Goal: Information Seeking & Learning: Learn about a topic

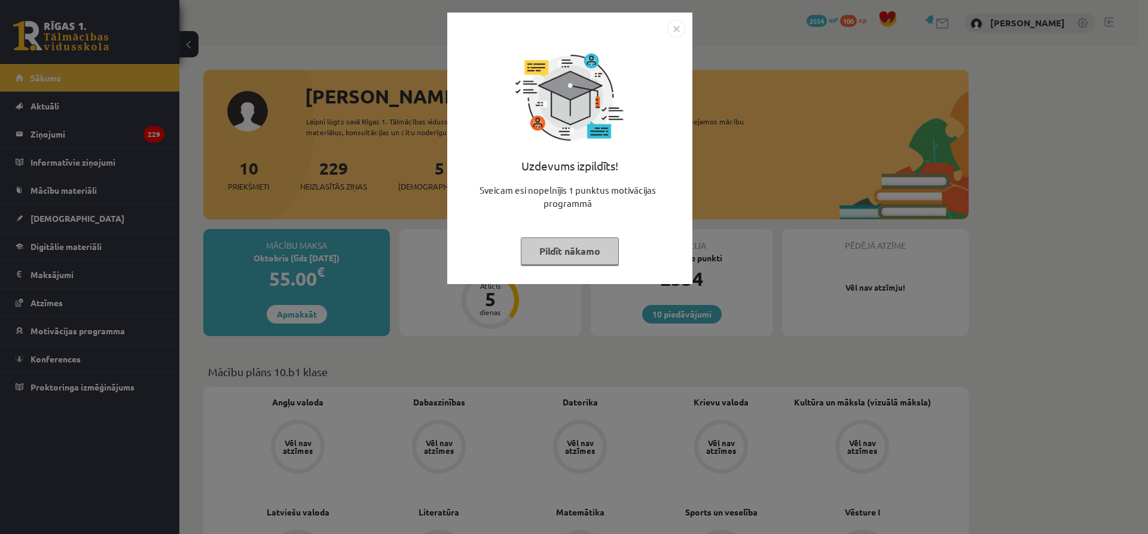
click at [571, 255] on button "Pildīt nākamo" at bounding box center [570, 251] width 98 height 28
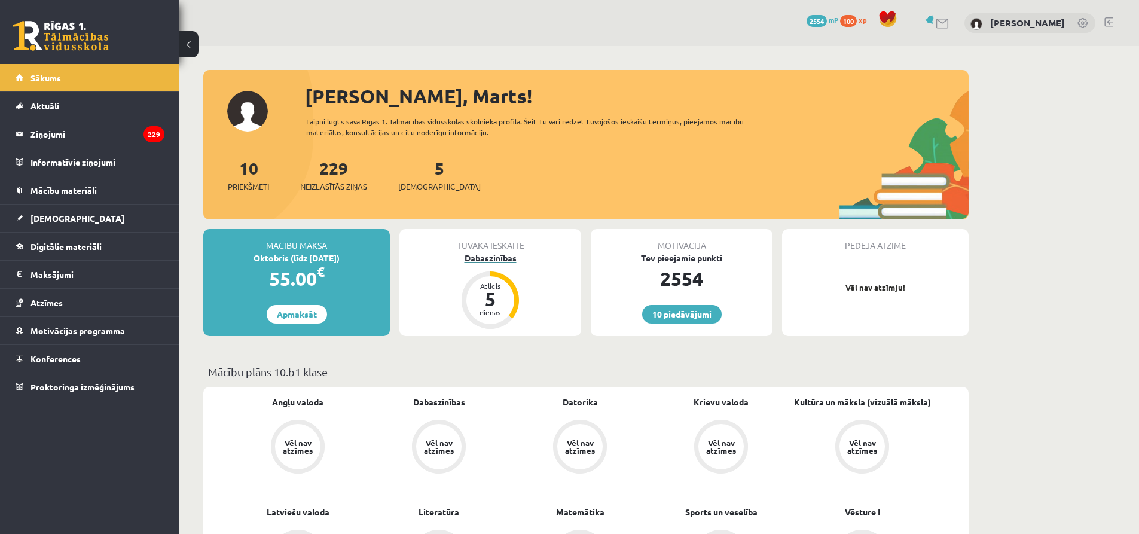
click at [492, 261] on div "Dabaszinības" at bounding box center [490, 258] width 182 height 13
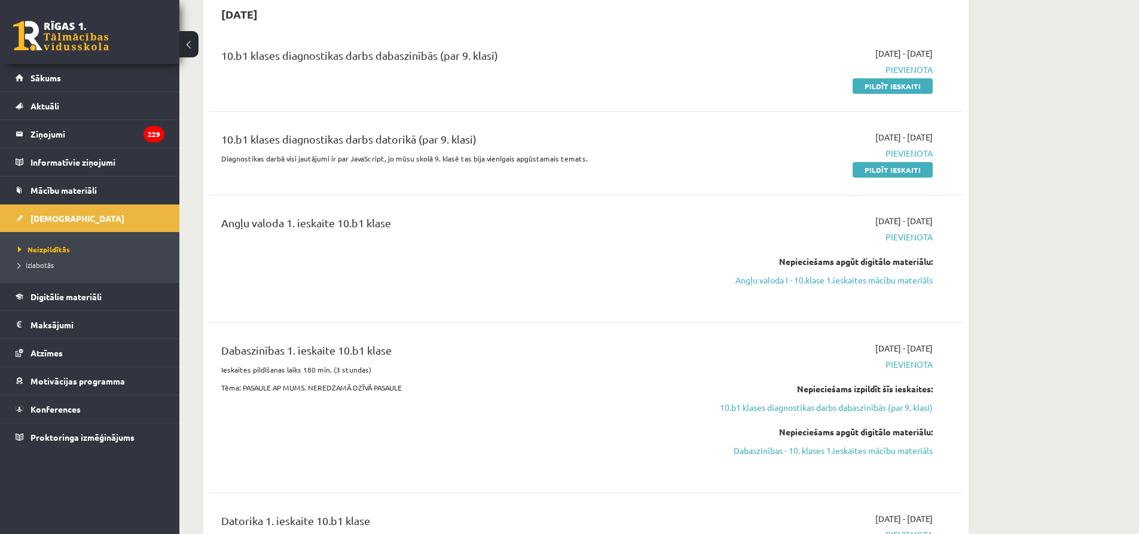
scroll to position [120, 0]
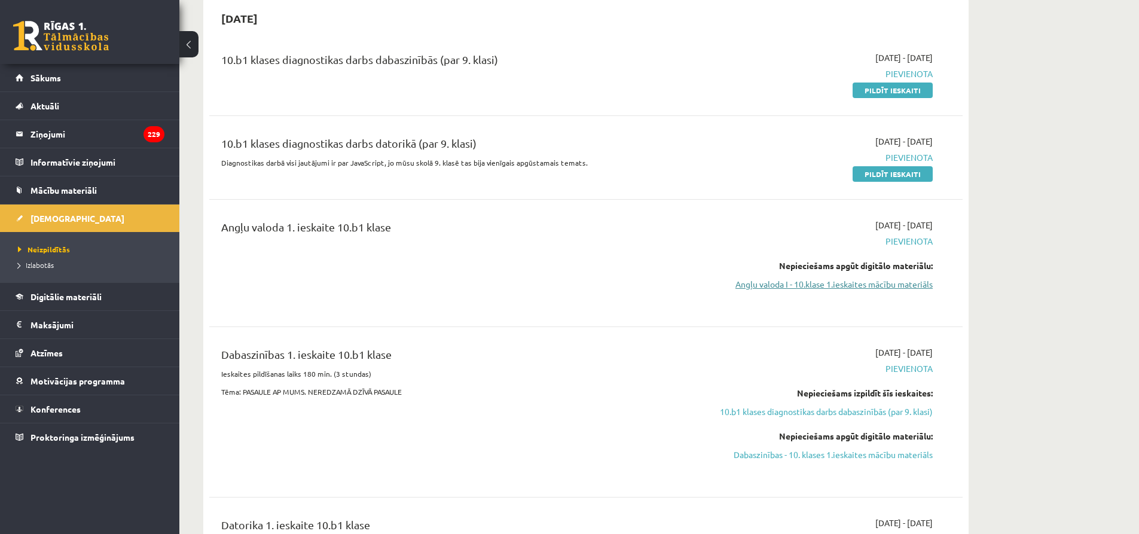
click at [841, 287] on link "Angļu valoda I - 10.klase 1.ieskaites mācību materiāls" at bounding box center [819, 284] width 225 height 13
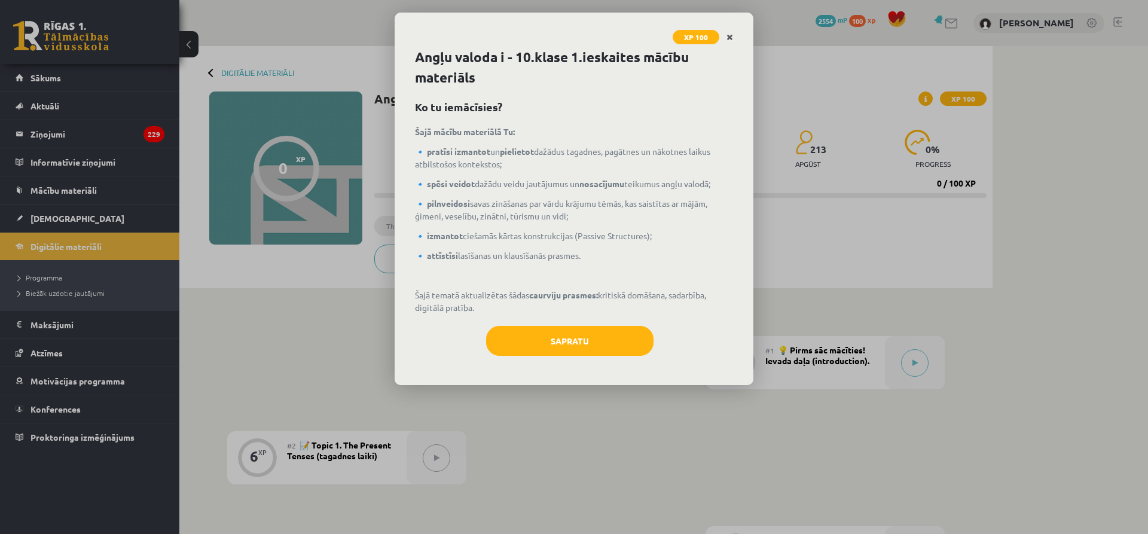
click at [730, 32] on link "Close" at bounding box center [729, 37] width 21 height 23
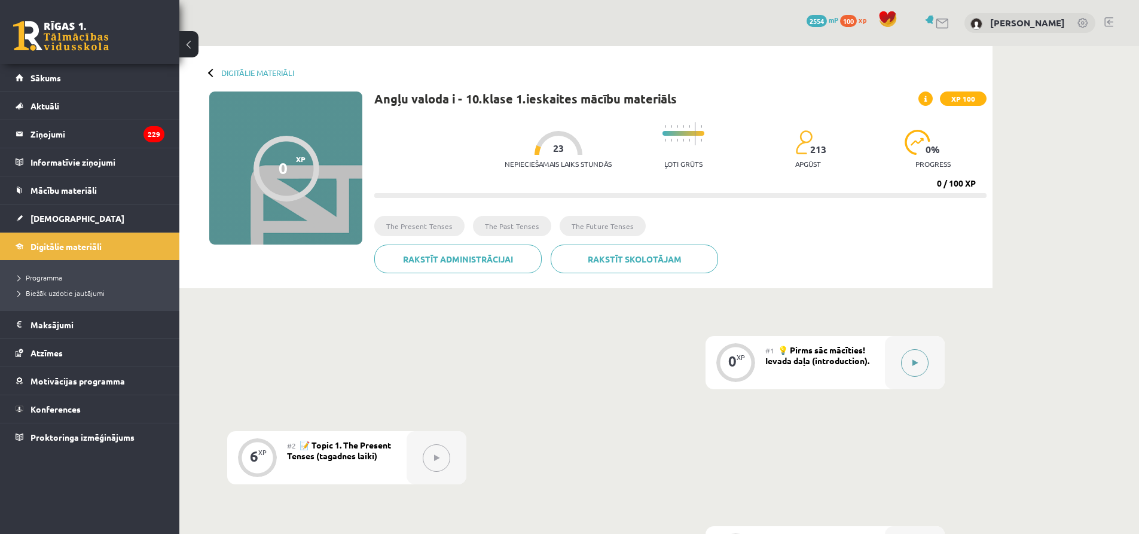
click at [912, 359] on icon at bounding box center [914, 362] width 5 height 7
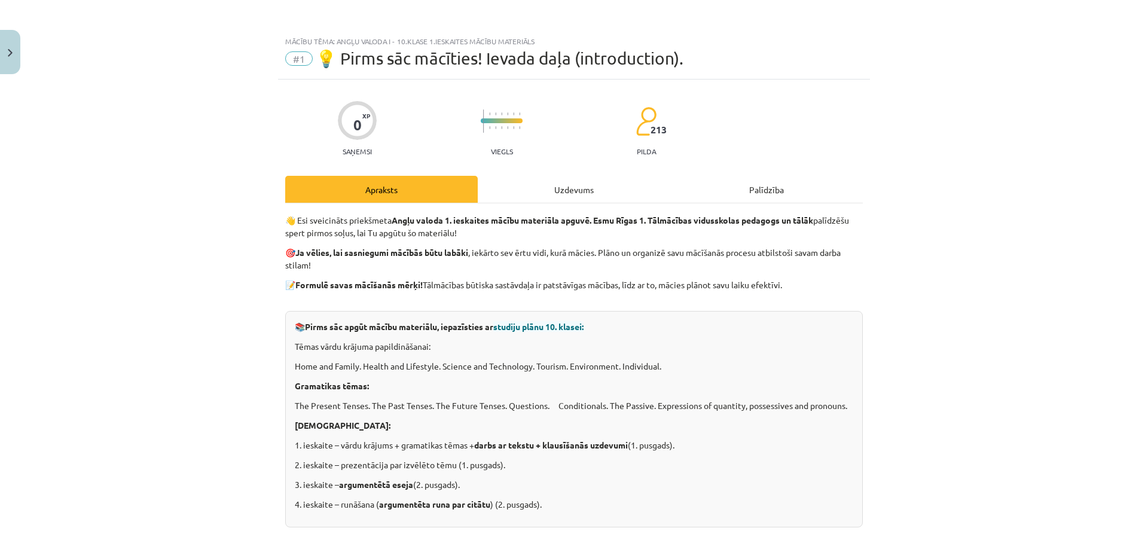
click at [570, 197] on div "Uzdevums" at bounding box center [574, 189] width 193 height 27
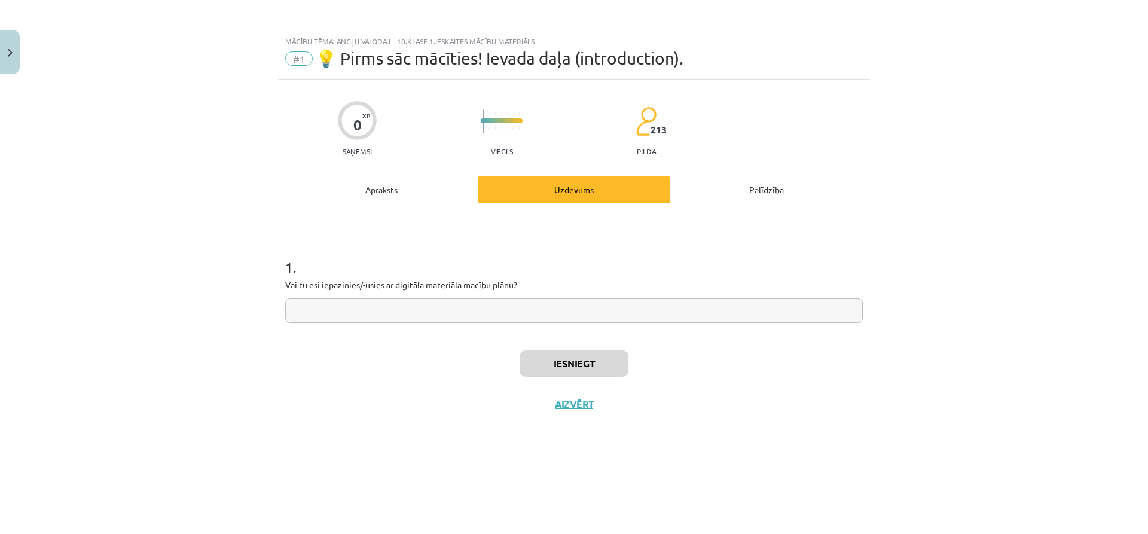
drag, startPoint x: 503, startPoint y: 322, endPoint x: 488, endPoint y: 305, distance: 22.4
click at [500, 322] on input "text" at bounding box center [574, 310] width 578 height 25
type input "*"
click at [545, 370] on button "Iesniegt" at bounding box center [574, 363] width 109 height 26
click at [582, 416] on button "Nākamā nodarbība" at bounding box center [573, 412] width 117 height 28
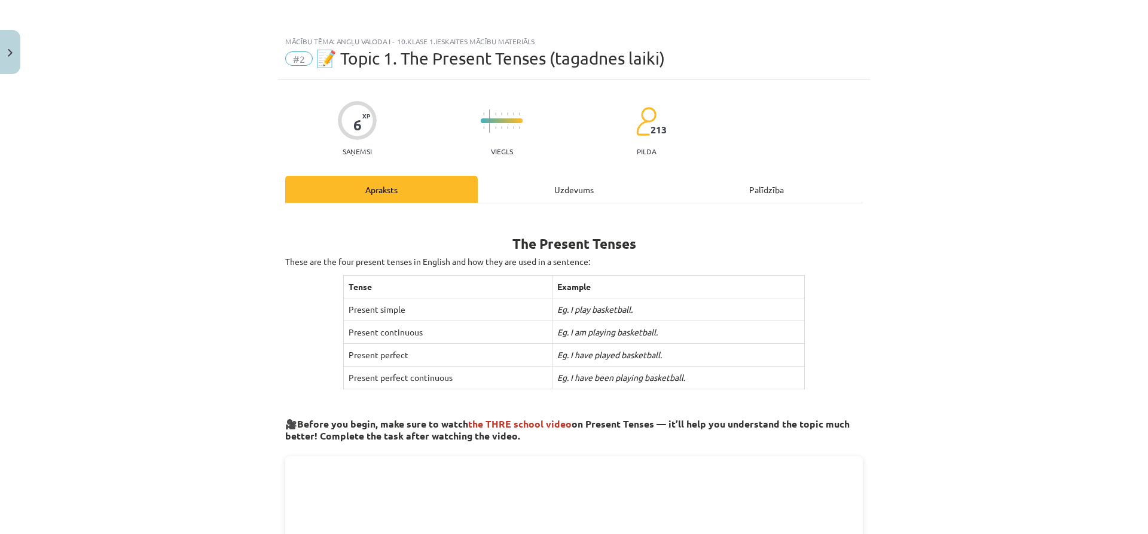
click at [521, 197] on div "Uzdevums" at bounding box center [574, 189] width 193 height 27
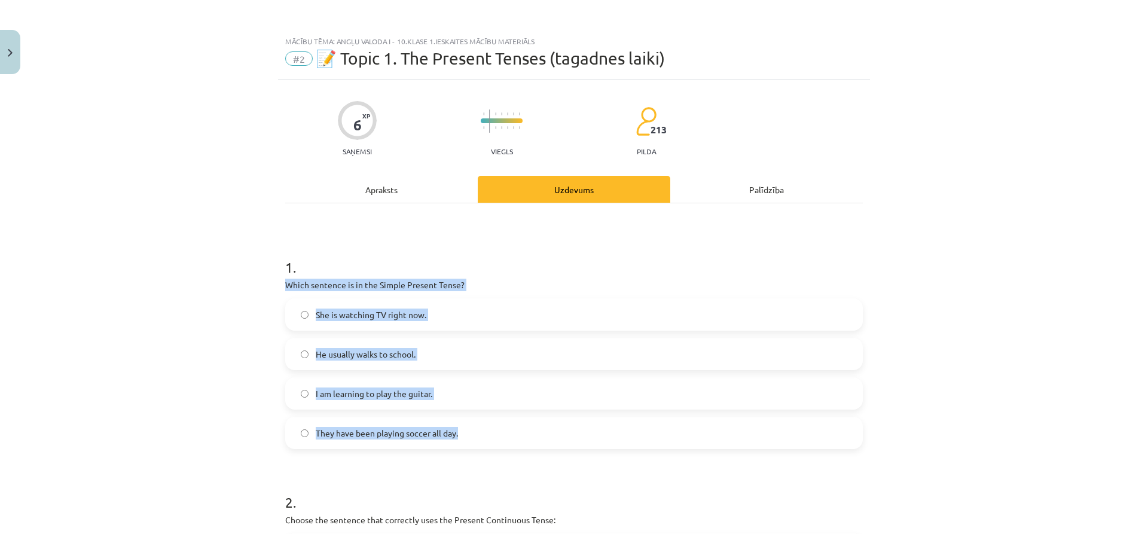
drag, startPoint x: 271, startPoint y: 279, endPoint x: 555, endPoint y: 419, distance: 316.1
click at [555, 419] on div "Mācību tēma: Angļu valoda i - 10.klase 1.ieskaites mācību materiāls #2 📝 Topic …" at bounding box center [574, 267] width 1148 height 534
copy div "Which sentence is in the Simple Present Tense? She is watching TV right now. He…"
click at [426, 359] on label "He usually walks to school." at bounding box center [573, 354] width 575 height 30
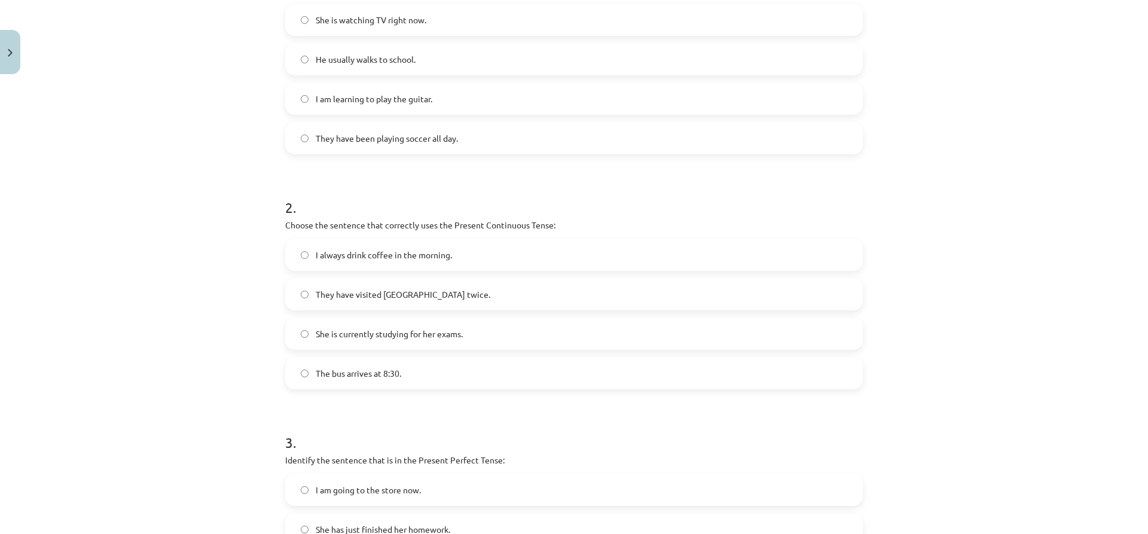
scroll to position [299, 0]
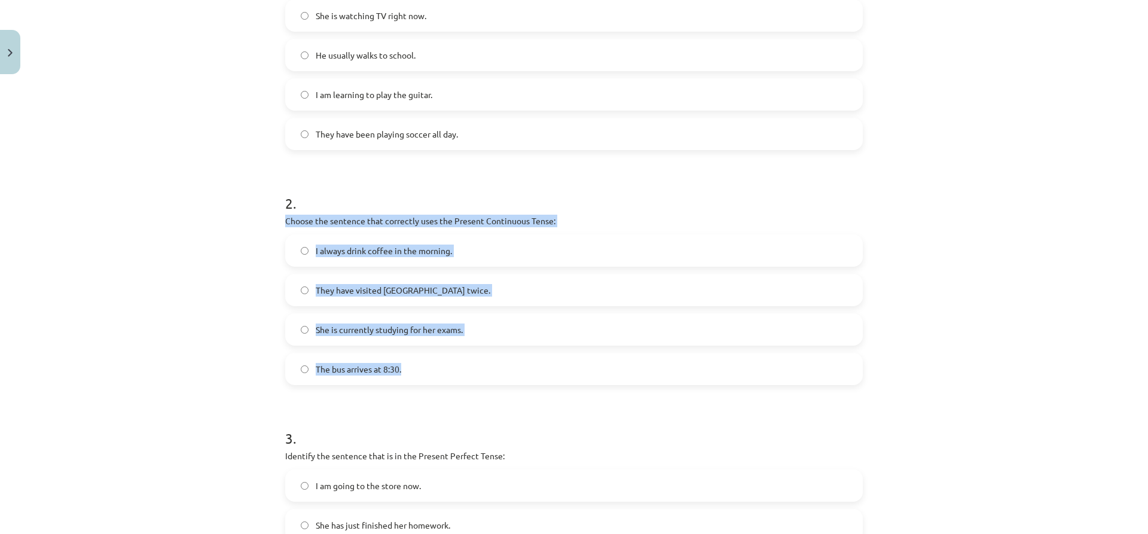
drag, startPoint x: 261, startPoint y: 212, endPoint x: 591, endPoint y: 348, distance: 356.9
click at [591, 348] on div "Mācību tēma: Angļu valoda i - 10.klase 1.ieskaites mācību materiāls #2 📝 Topic …" at bounding box center [574, 267] width 1148 height 534
copy div "Choose the sentence that correctly uses the Present Continuous Tense: I always …"
click at [500, 328] on label "She is currently studying for her exams." at bounding box center [573, 330] width 575 height 30
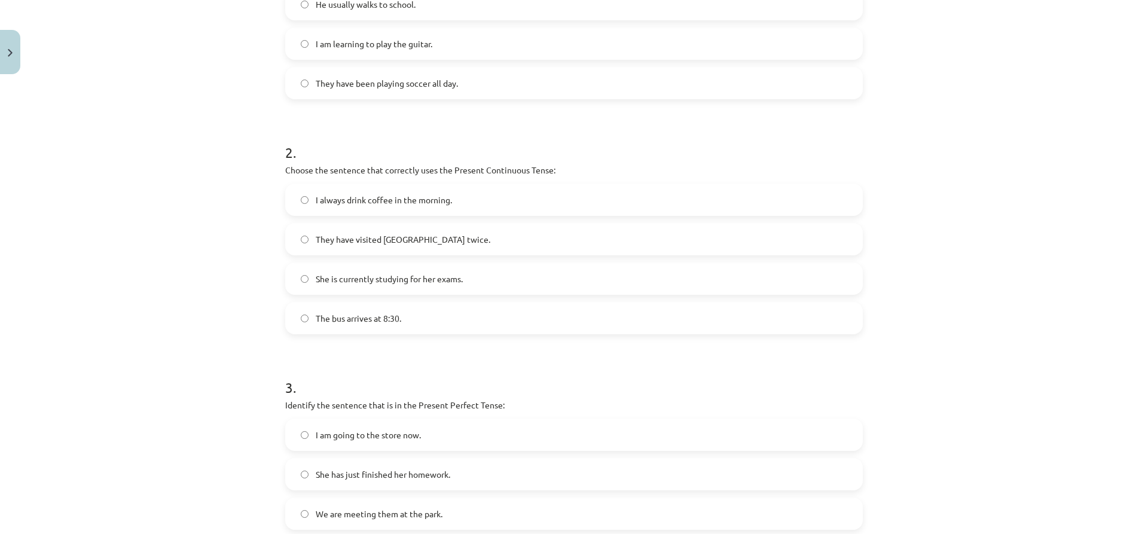
scroll to position [524, 0]
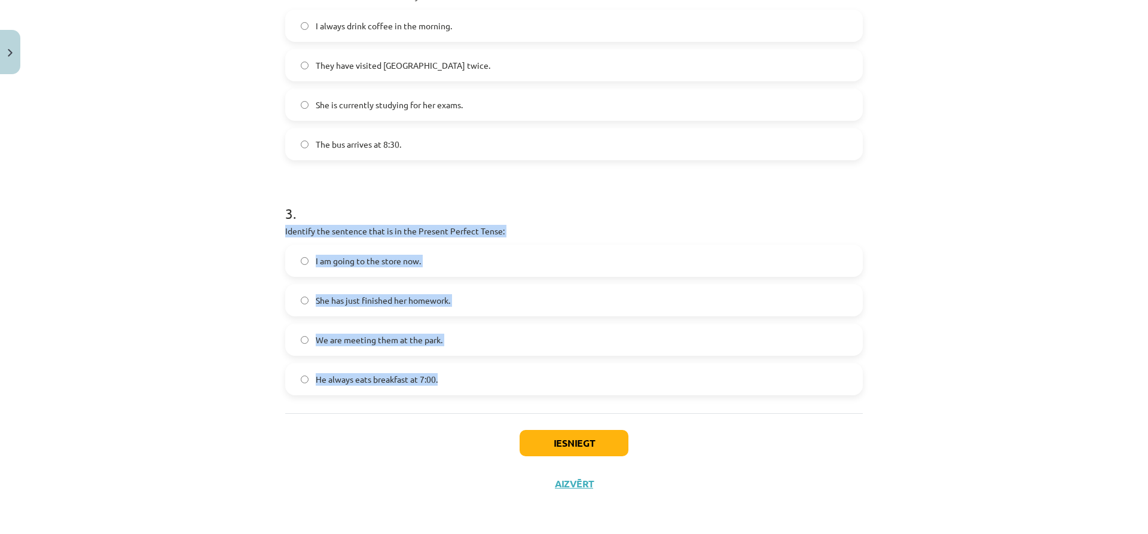
drag, startPoint x: 265, startPoint y: 227, endPoint x: 588, endPoint y: 368, distance: 352.1
click at [588, 368] on div "Mācību tēma: Angļu valoda i - 10.klase 1.ieskaites mācību materiāls #2 📝 Topic …" at bounding box center [574, 267] width 1148 height 534
copy div "Identify the sentence that is in the Present Perfect Tense: I am going to the s…"
click at [372, 309] on label "She has just finished her homework." at bounding box center [573, 300] width 575 height 30
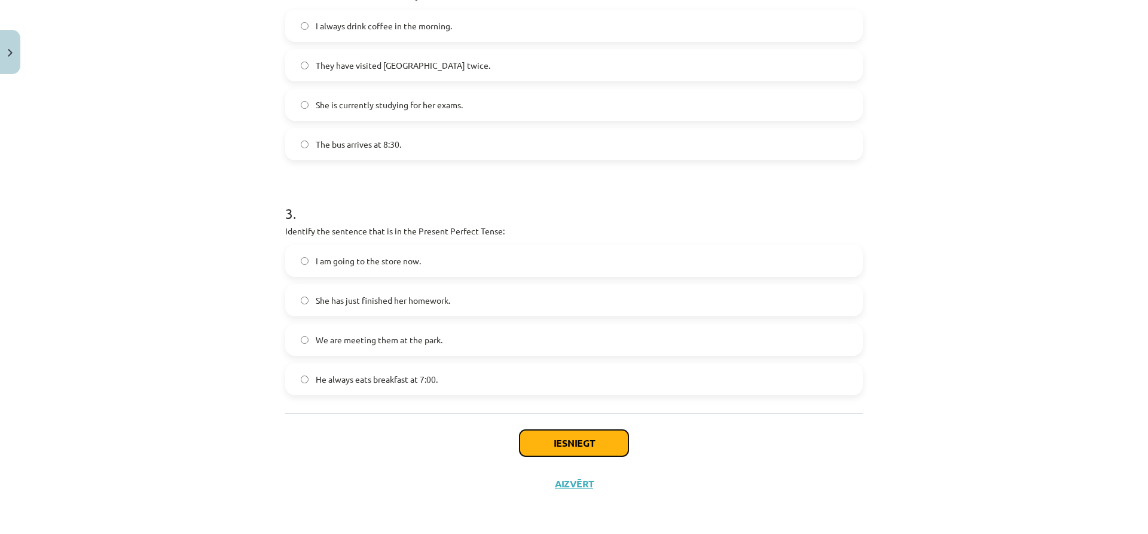
click at [541, 441] on button "Iesniegt" at bounding box center [574, 443] width 109 height 26
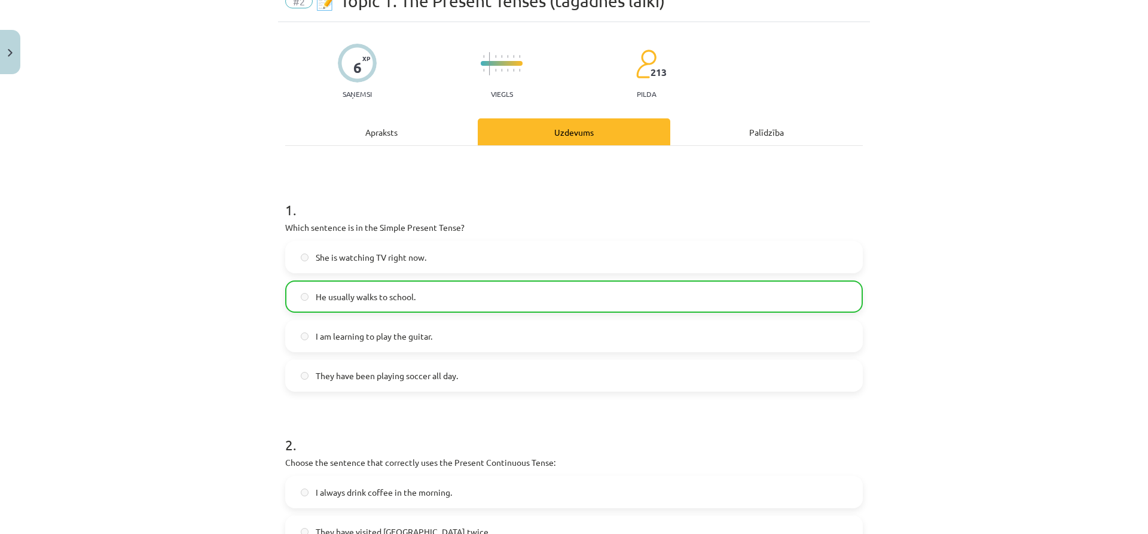
scroll to position [0, 0]
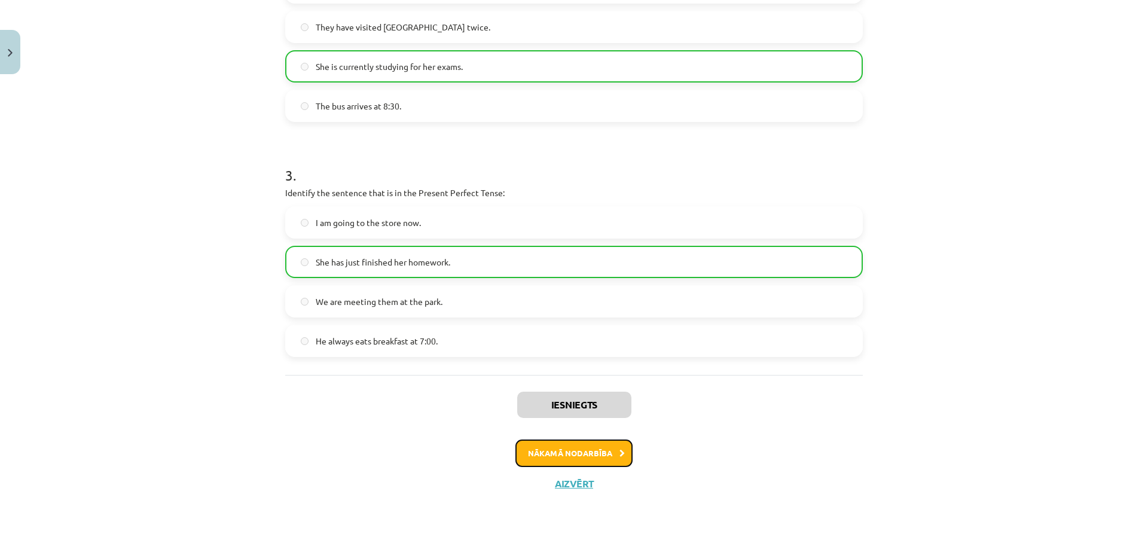
click at [556, 446] on button "Nākamā nodarbība" at bounding box center [573, 453] width 117 height 28
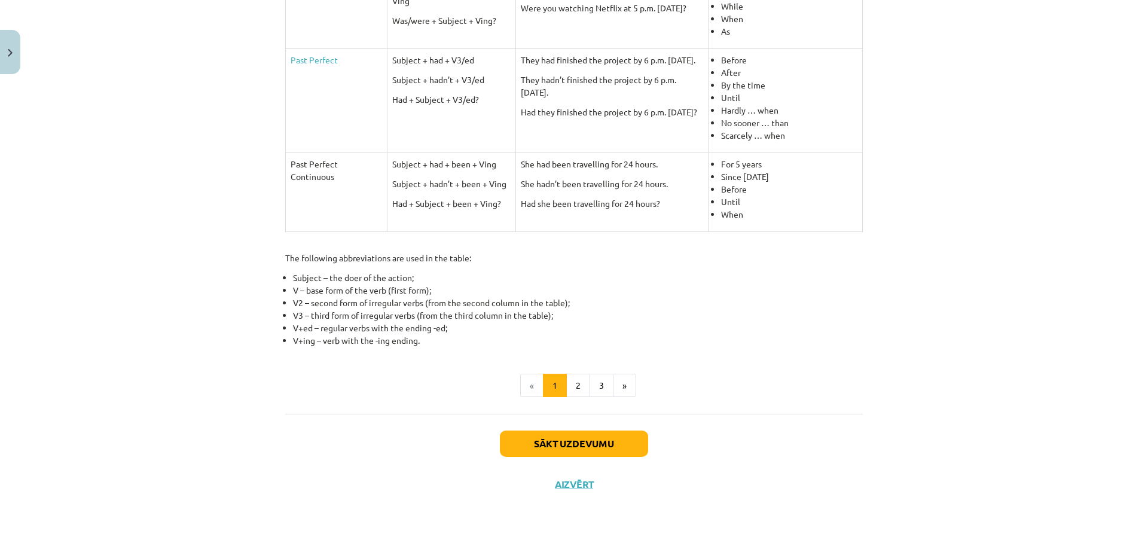
scroll to position [479, 0]
click at [570, 444] on button "Sākt uzdevumu" at bounding box center [574, 443] width 148 height 26
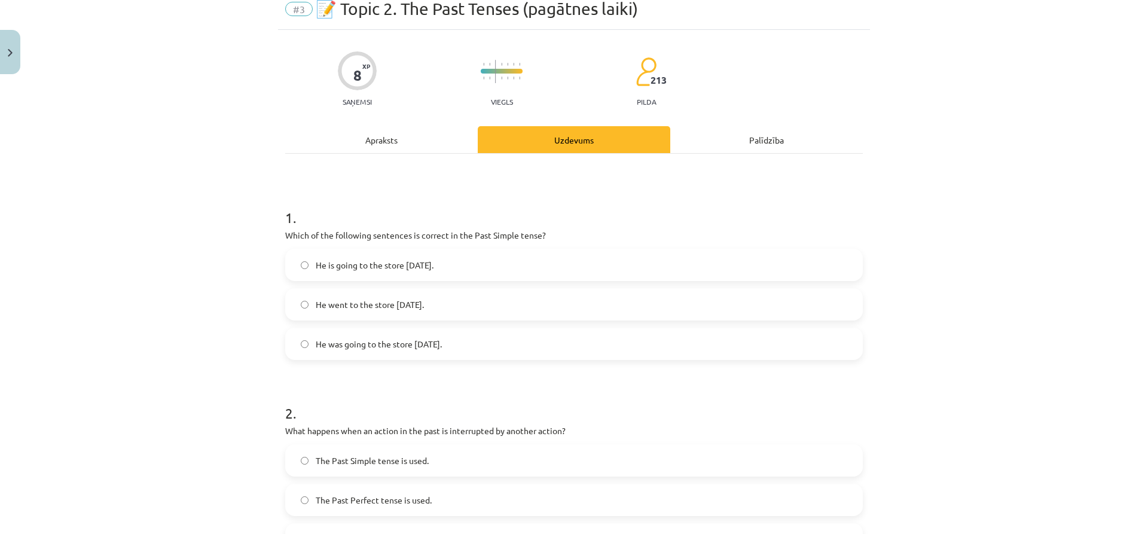
scroll to position [30, 0]
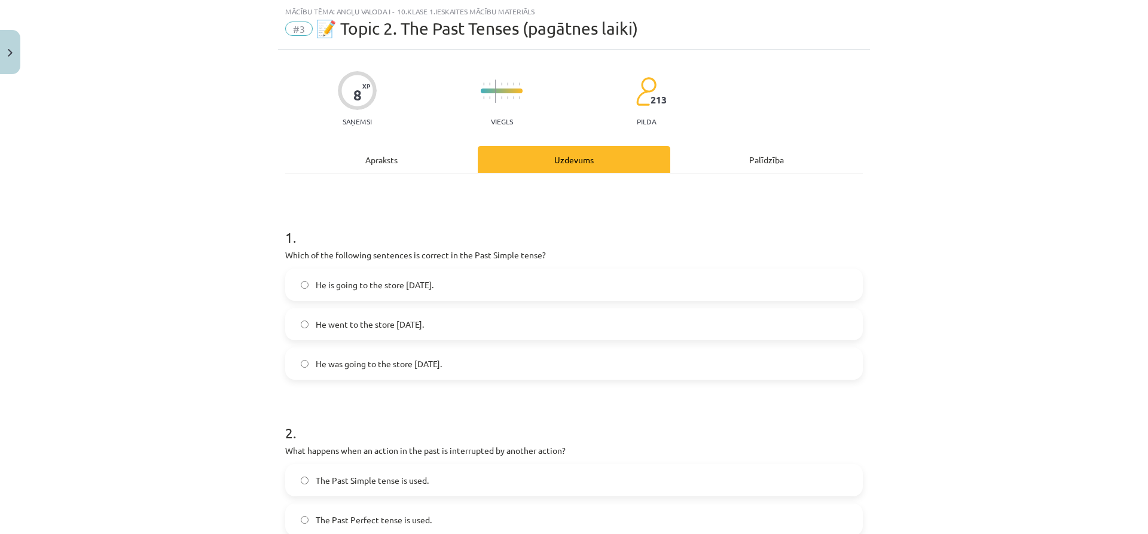
drag, startPoint x: 276, startPoint y: 245, endPoint x: 560, endPoint y: 352, distance: 303.3
copy div "Which of the following sentences is correct in the Past Simple tense? He is goi…"
click at [395, 320] on span "He went to the store yesterday." at bounding box center [370, 324] width 108 height 13
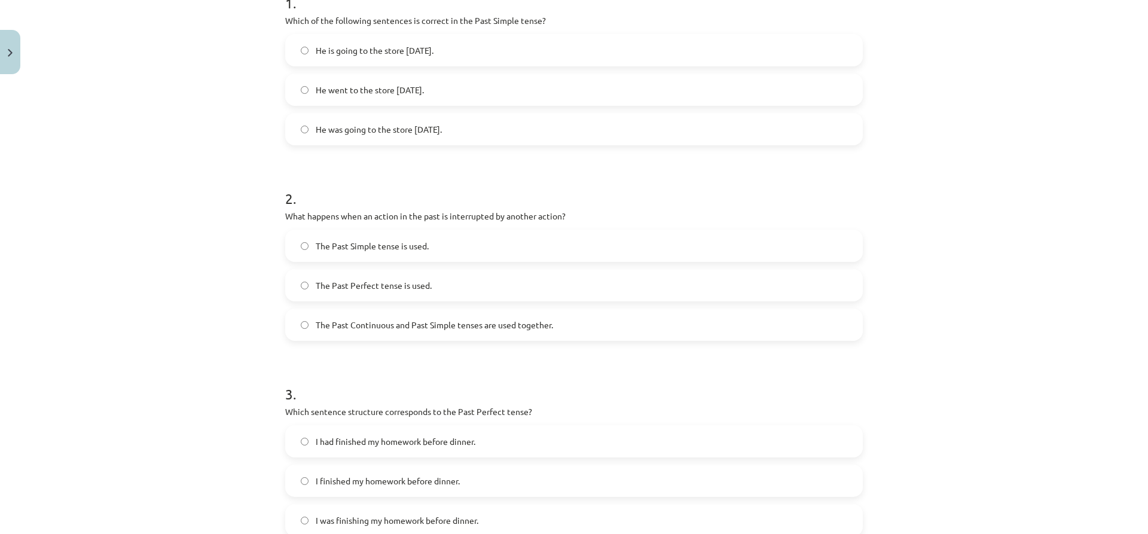
scroll to position [269, 0]
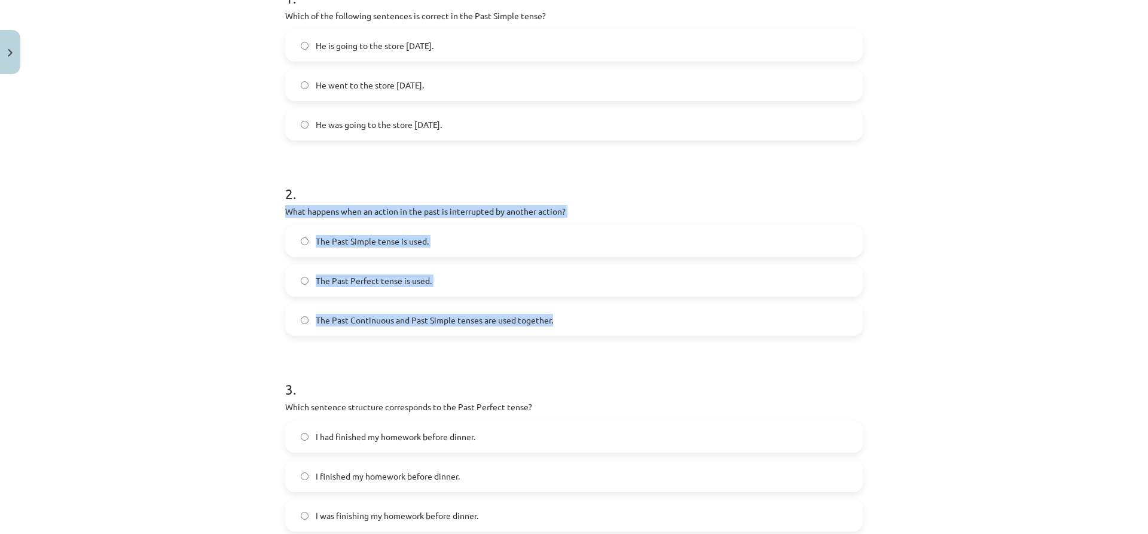
drag, startPoint x: 275, startPoint y: 207, endPoint x: 588, endPoint y: 318, distance: 331.7
click at [588, 318] on div "8 XP Saņemsi Viegls 213 pilda Apraksts Uzdevums Palīdzība 1 . Which of the foll…" at bounding box center [574, 322] width 592 height 1025
copy div "What happens when an action in the past is interrupted by another action? The P…"
click at [497, 319] on span "The Past Continuous and Past Simple tenses are used together." at bounding box center [434, 320] width 237 height 13
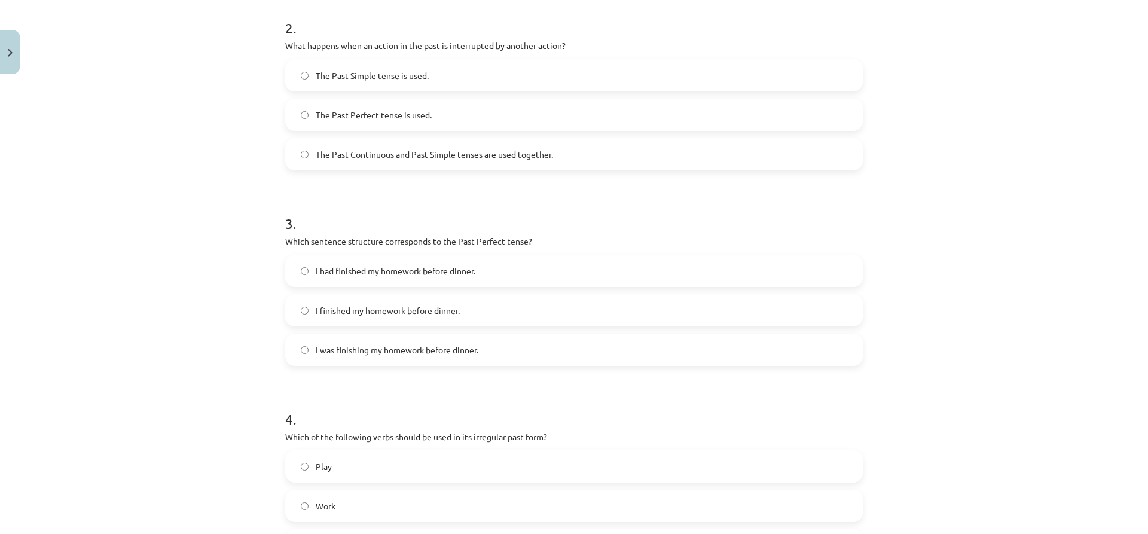
scroll to position [508, 0]
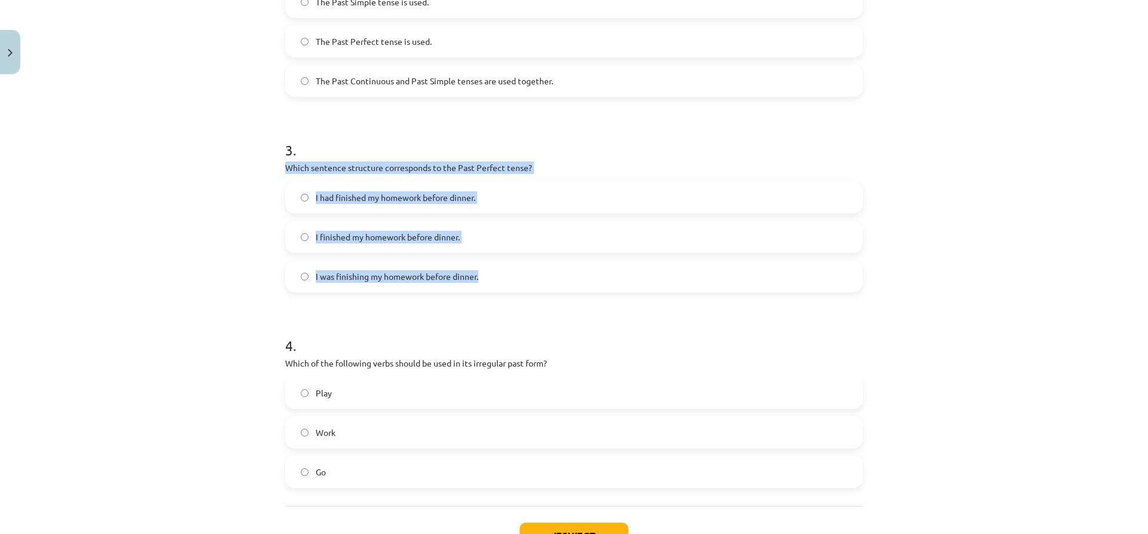
drag, startPoint x: 276, startPoint y: 167, endPoint x: 517, endPoint y: 281, distance: 266.1
click at [517, 281] on div "8 XP Saņemsi Viegls 213 pilda Apraksts Uzdevums Palīdzība 1 . Which of the foll…" at bounding box center [574, 83] width 592 height 1025
copy div "Which sentence structure corresponds to the Past Perfect tense? I had finished …"
click at [400, 238] on span "I finished my homework before dinner." at bounding box center [388, 237] width 144 height 13
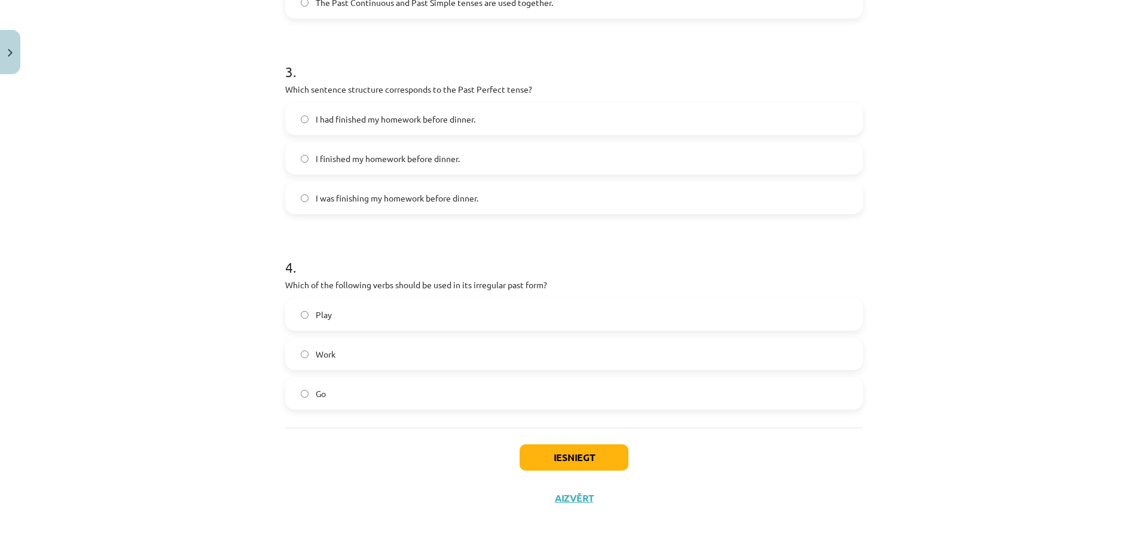
scroll to position [601, 0]
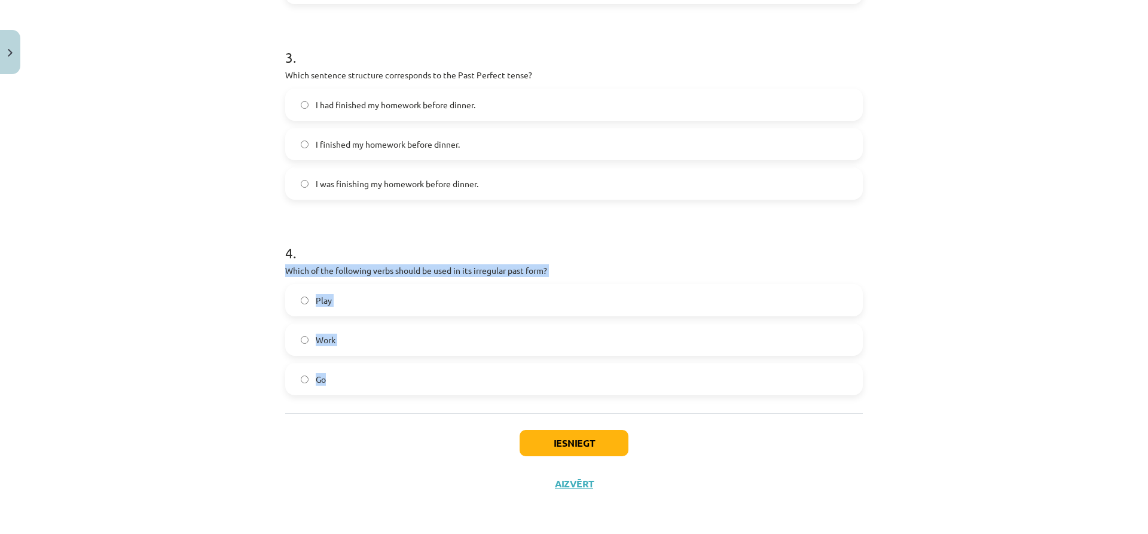
drag, startPoint x: 280, startPoint y: 267, endPoint x: 438, endPoint y: 367, distance: 187.3
copy div "Which of the following verbs should be used in its irregular past form? Play Wo…"
click at [365, 376] on label "Go" at bounding box center [573, 379] width 575 height 30
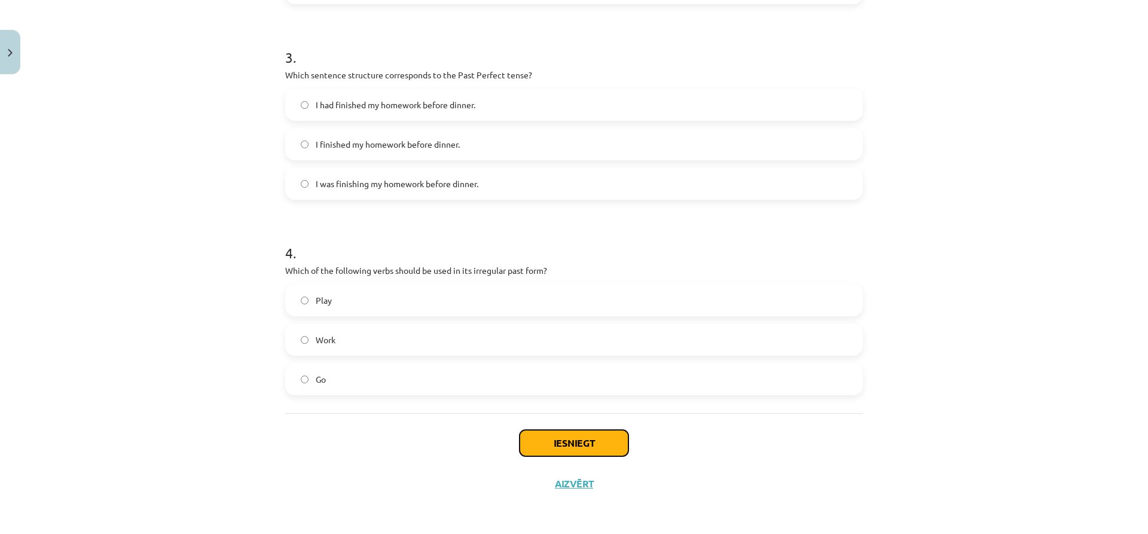
click at [533, 430] on button "Iesniegt" at bounding box center [574, 443] width 109 height 26
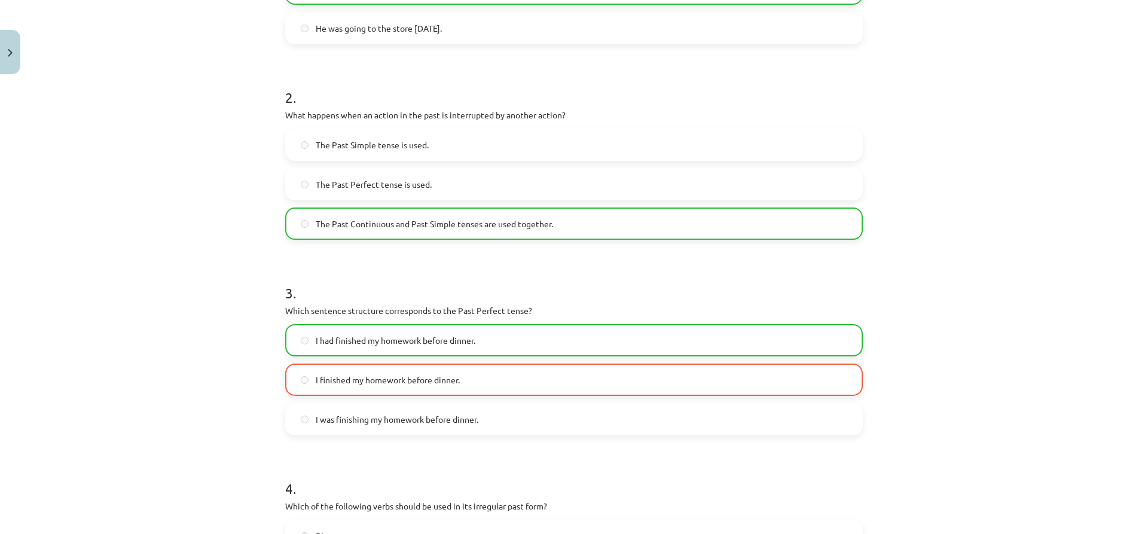
scroll to position [362, 0]
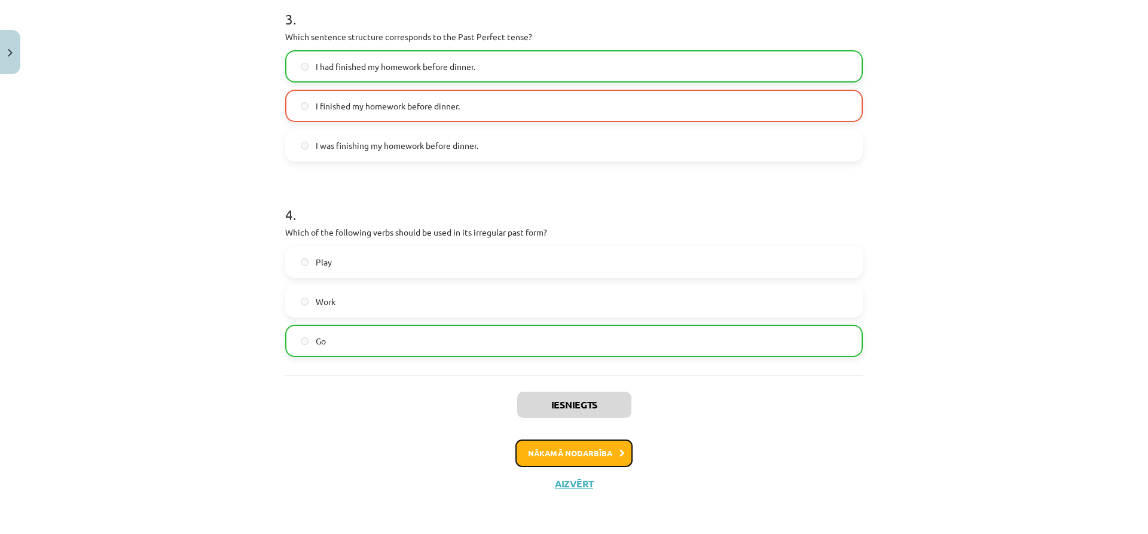
click at [553, 444] on button "Nākamā nodarbība" at bounding box center [573, 453] width 117 height 28
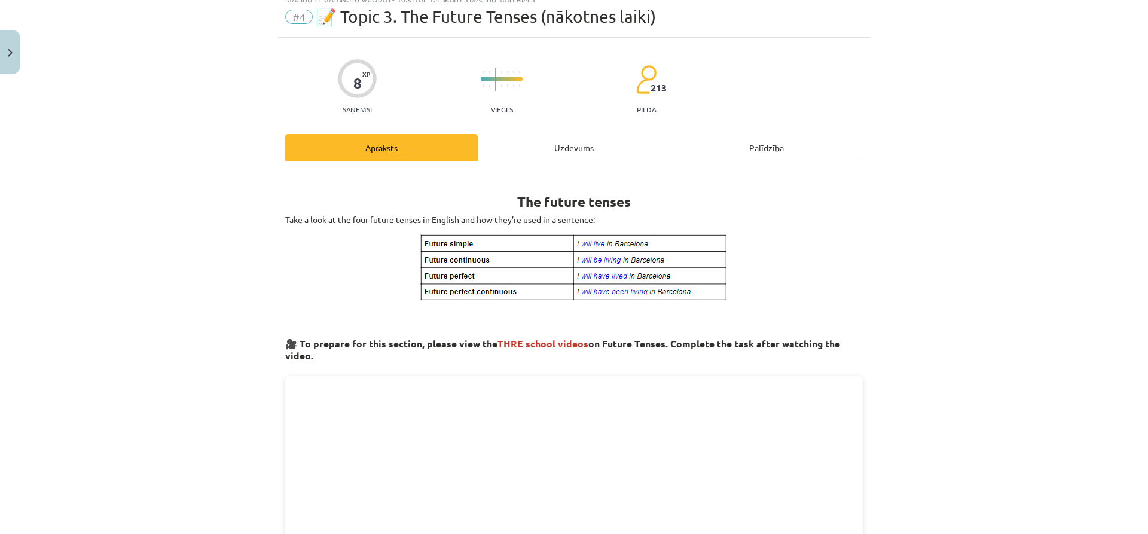
scroll to position [30, 0]
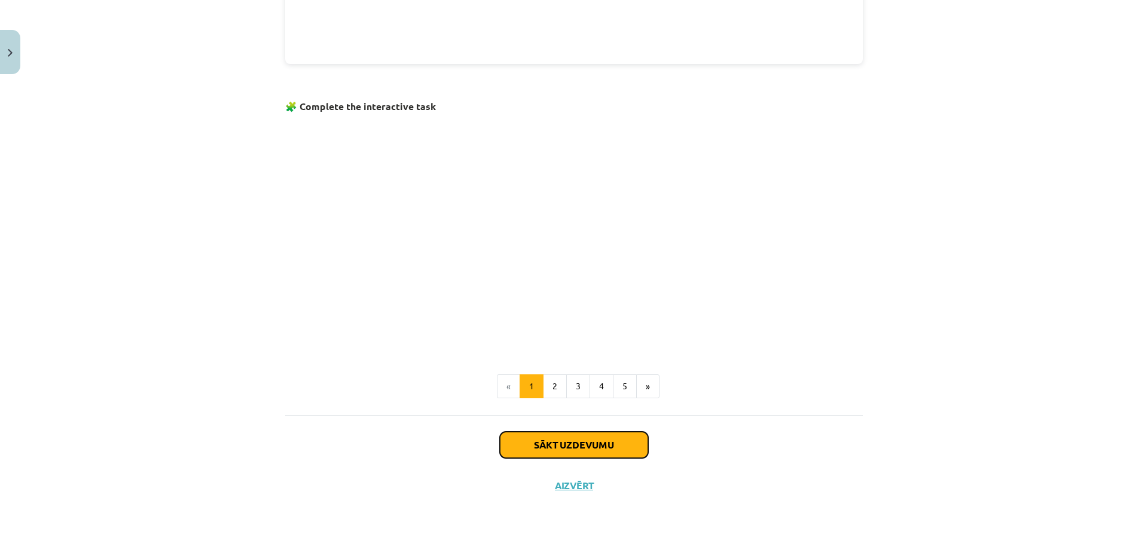
click at [554, 438] on button "Sākt uzdevumu" at bounding box center [574, 445] width 148 height 26
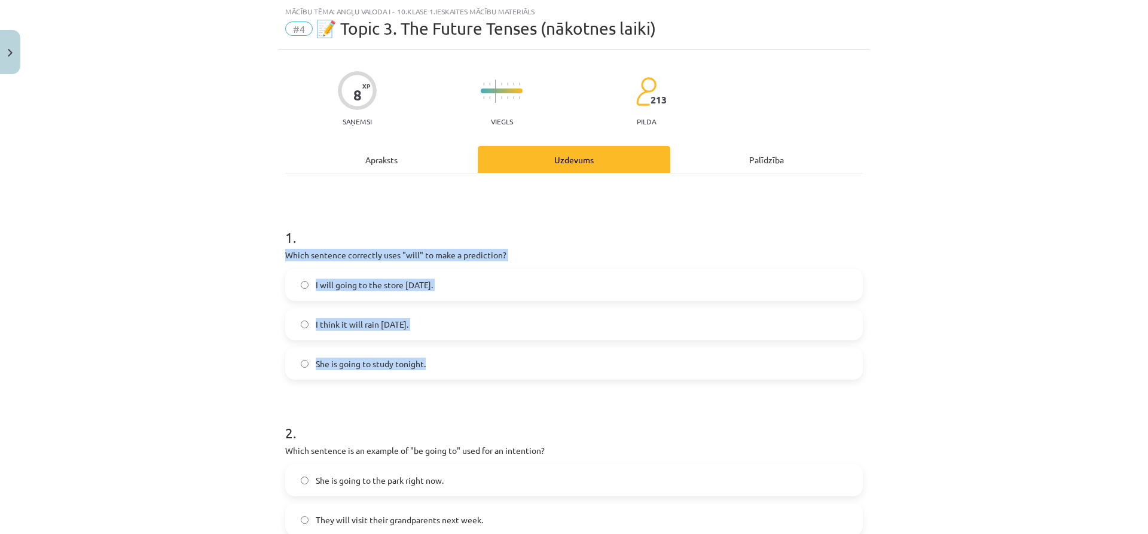
drag, startPoint x: 273, startPoint y: 257, endPoint x: 459, endPoint y: 354, distance: 210.5
click at [459, 354] on div "Mācību tēma: Angļu valoda i - 10.klase 1.ieskaites mācību materiāls #4 📝 Topic …" at bounding box center [574, 267] width 1148 height 534
copy div "Which sentence correctly uses "will" to make a prediction? I will going to the …"
click at [389, 331] on label "I think it will rain tomorrow." at bounding box center [573, 324] width 575 height 30
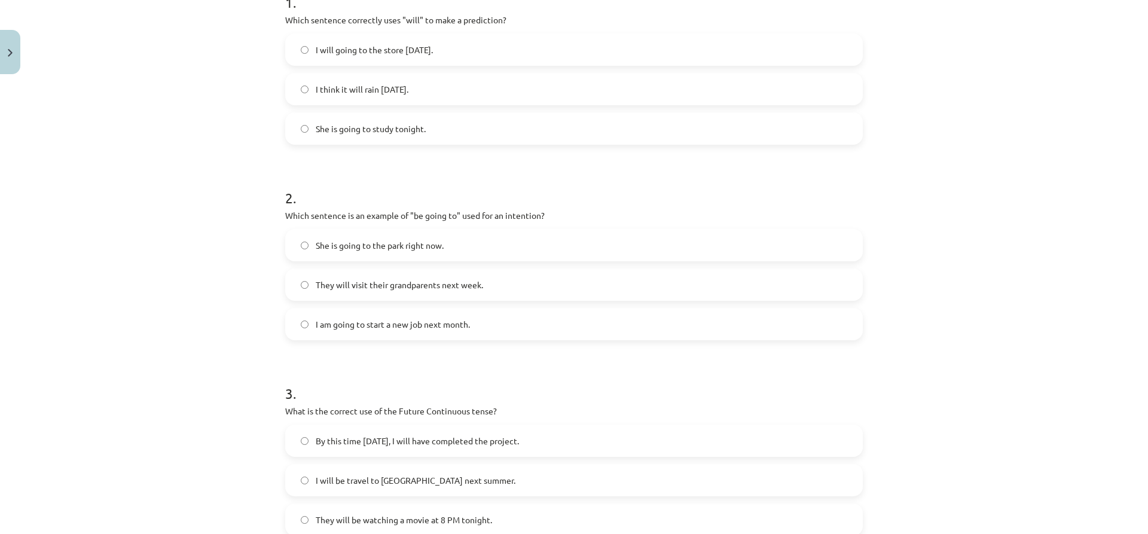
scroll to position [269, 0]
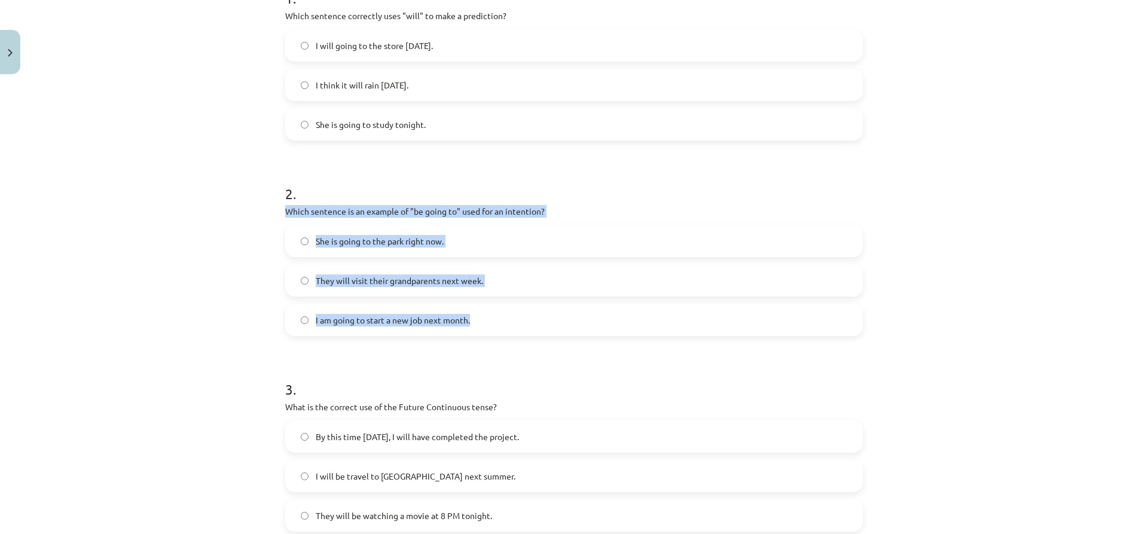
drag, startPoint x: 272, startPoint y: 215, endPoint x: 491, endPoint y: 310, distance: 238.4
click at [491, 310] on div "Mācību tēma: Angļu valoda i - 10.klase 1.ieskaites mācību materiāls #4 📝 Topic …" at bounding box center [574, 267] width 1148 height 534
copy div "Which sentence is an example of "be going to" used for an intention? She is goi…"
click at [370, 318] on span "I am going to start a new job next month." at bounding box center [393, 320] width 154 height 13
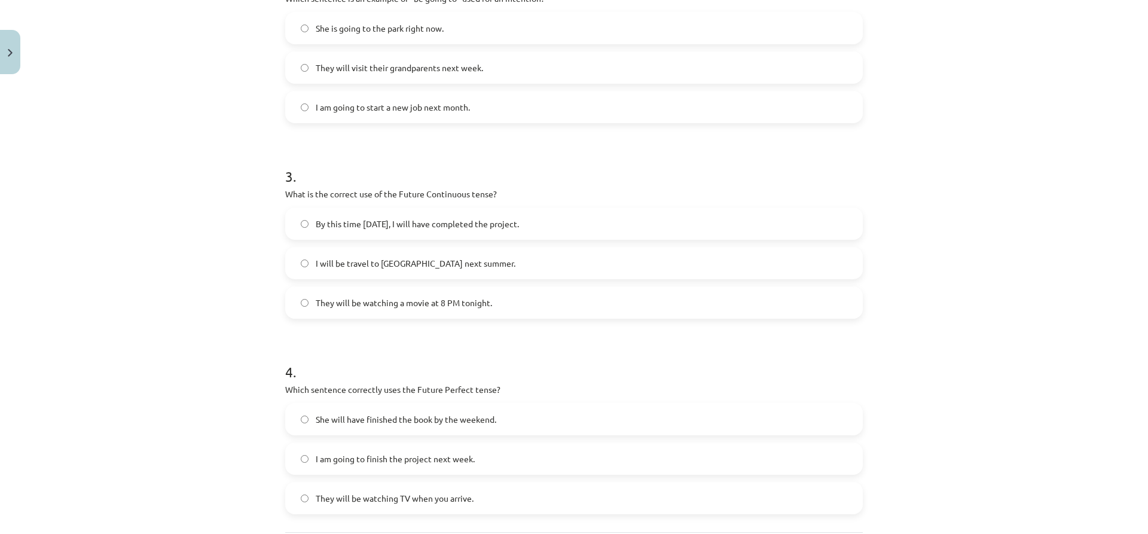
scroll to position [568, 0]
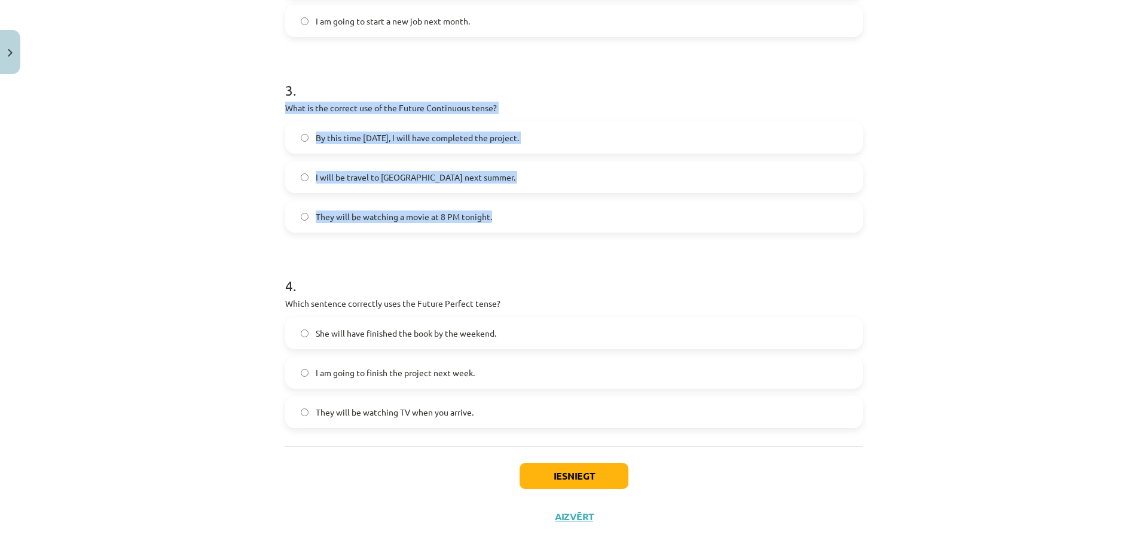
drag, startPoint x: 270, startPoint y: 102, endPoint x: 502, endPoint y: 205, distance: 254.0
click at [502, 205] on div "Mācību tēma: Angļu valoda i - 10.klase 1.ieskaites mācību materiāls #4 📝 Topic …" at bounding box center [574, 267] width 1148 height 534
click at [393, 215] on span "They will be watching a movie at 8 PM tonight." at bounding box center [404, 216] width 176 height 13
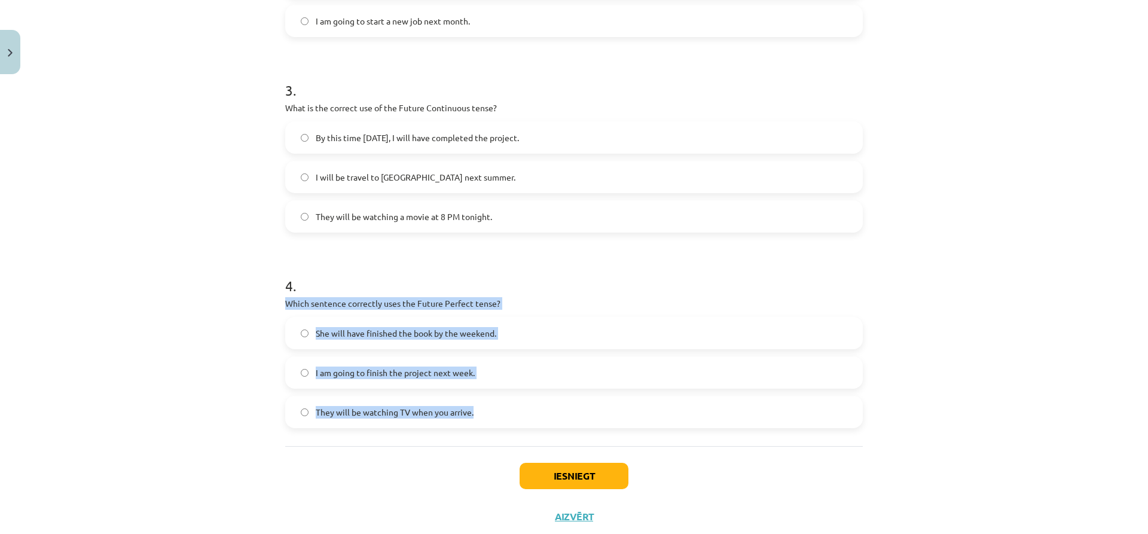
drag, startPoint x: 277, startPoint y: 297, endPoint x: 489, endPoint y: 389, distance: 231.4
click at [489, 389] on div "8 XP Saņemsi Viegls 213 pilda Apraksts Uzdevums Palīdzība 1 . Which sentence co…" at bounding box center [574, 23] width 592 height 1025
click at [335, 329] on span "She will have finished the book by the weekend." at bounding box center [406, 333] width 181 height 13
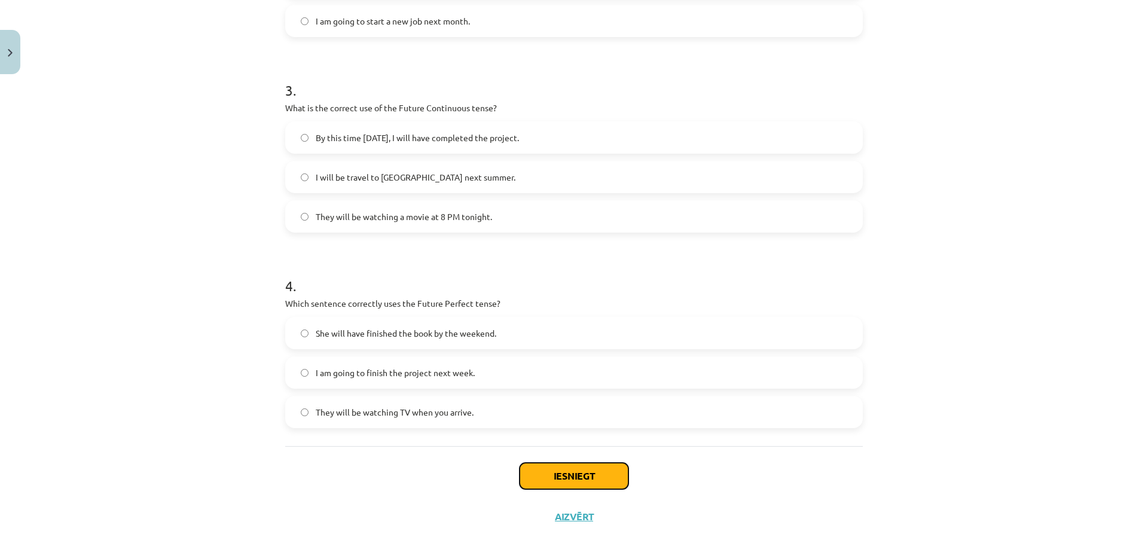
click at [555, 478] on button "Iesniegt" at bounding box center [574, 476] width 109 height 26
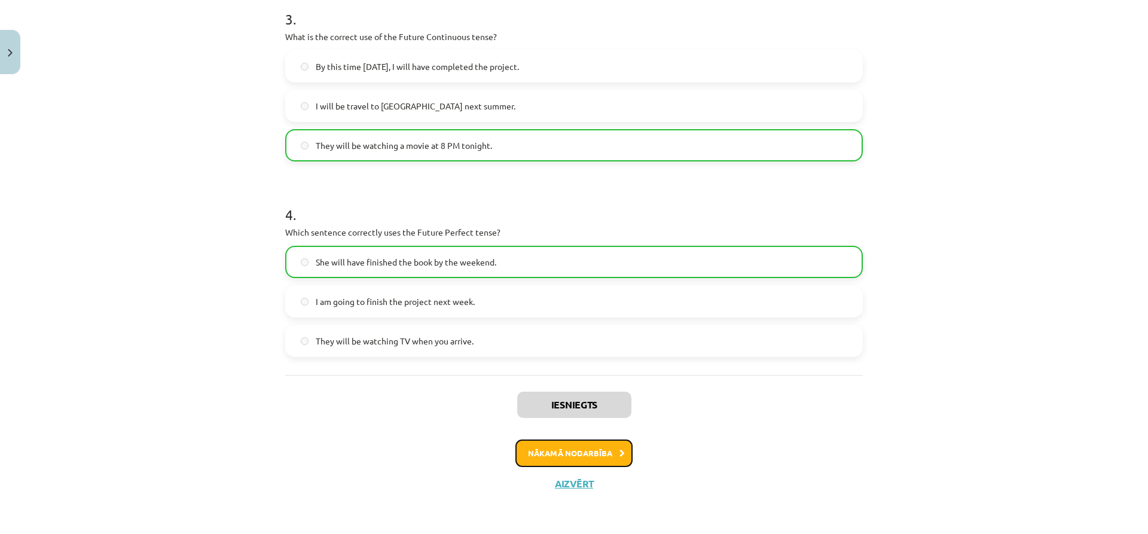
click at [592, 443] on button "Nākamā nodarbība" at bounding box center [573, 453] width 117 height 28
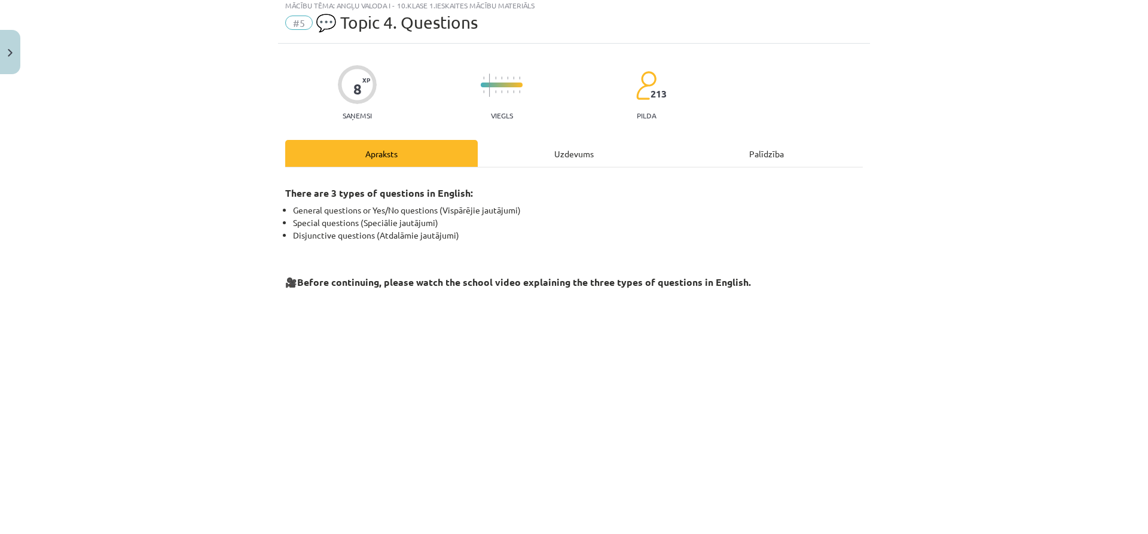
scroll to position [0, 0]
